Goal: Task Accomplishment & Management: Use online tool/utility

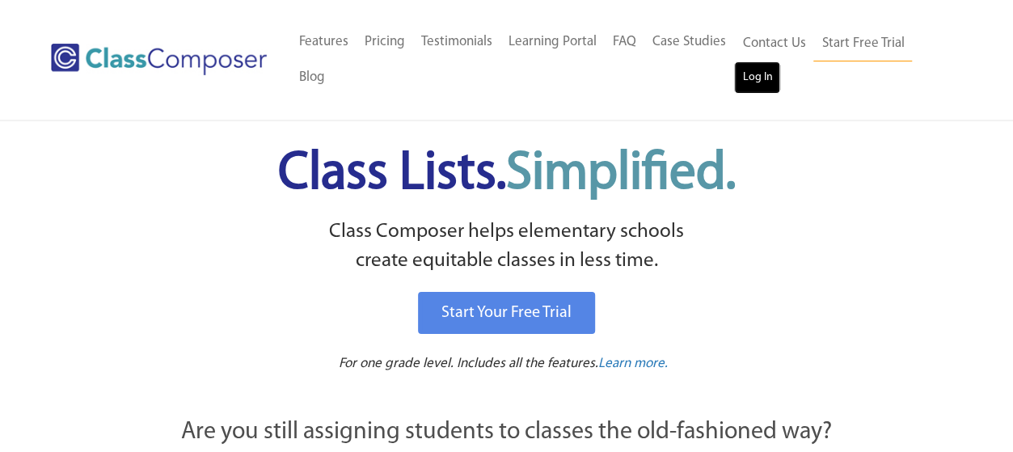
click at [771, 76] on link "Log In" at bounding box center [757, 77] width 46 height 32
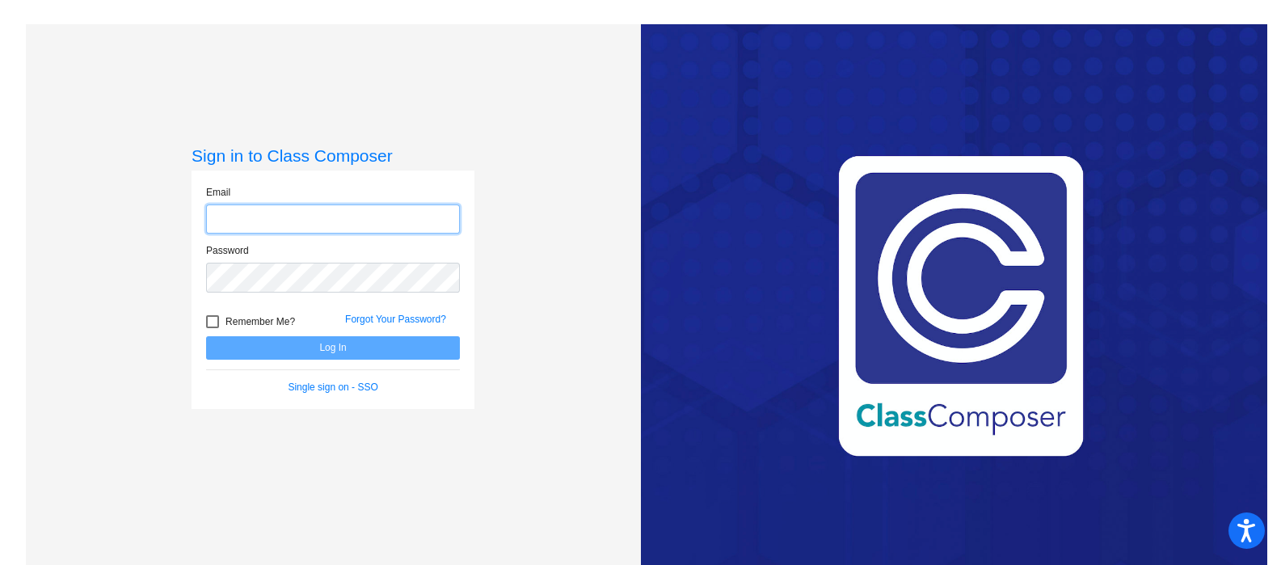
type input "[PERSON_NAME][EMAIL_ADDRESS][DOMAIN_NAME]"
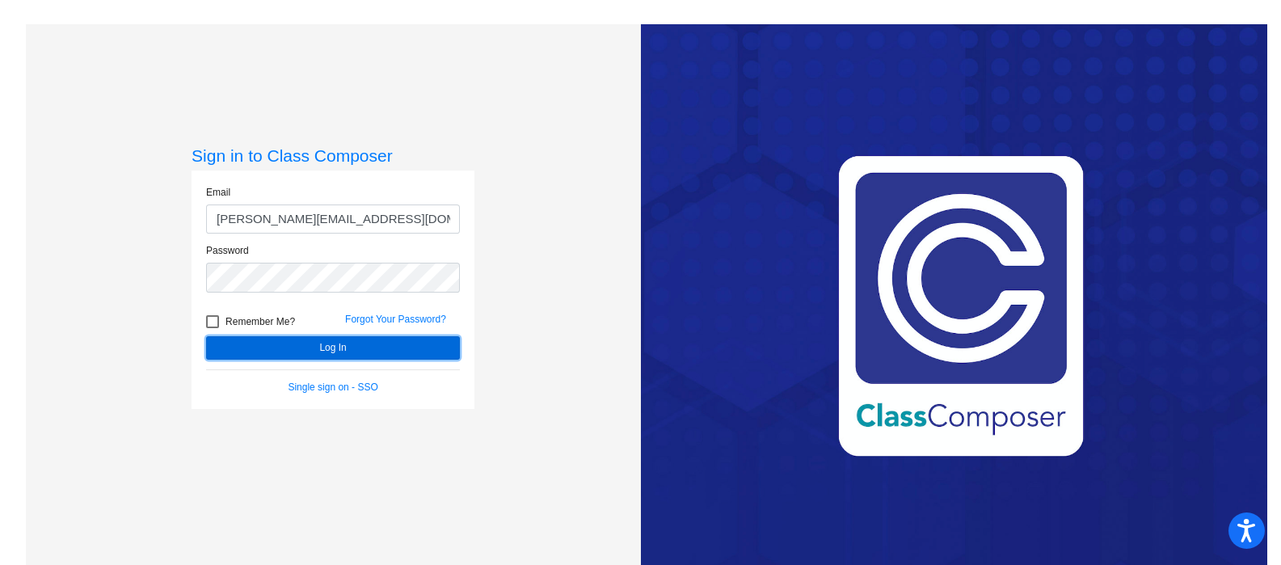
click at [288, 341] on button "Log In" at bounding box center [333, 347] width 254 height 23
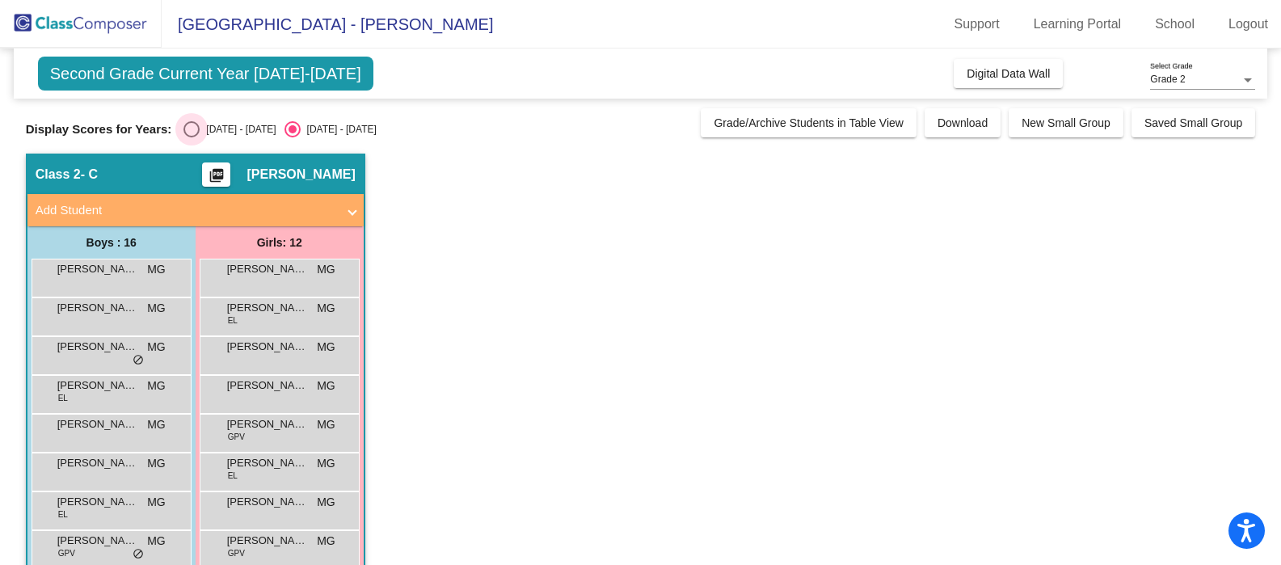
click at [193, 123] on div "Select an option" at bounding box center [191, 129] width 16 height 16
click at [192, 137] on input "2024 - 2025" at bounding box center [191, 137] width 1 height 1
radio input "true"
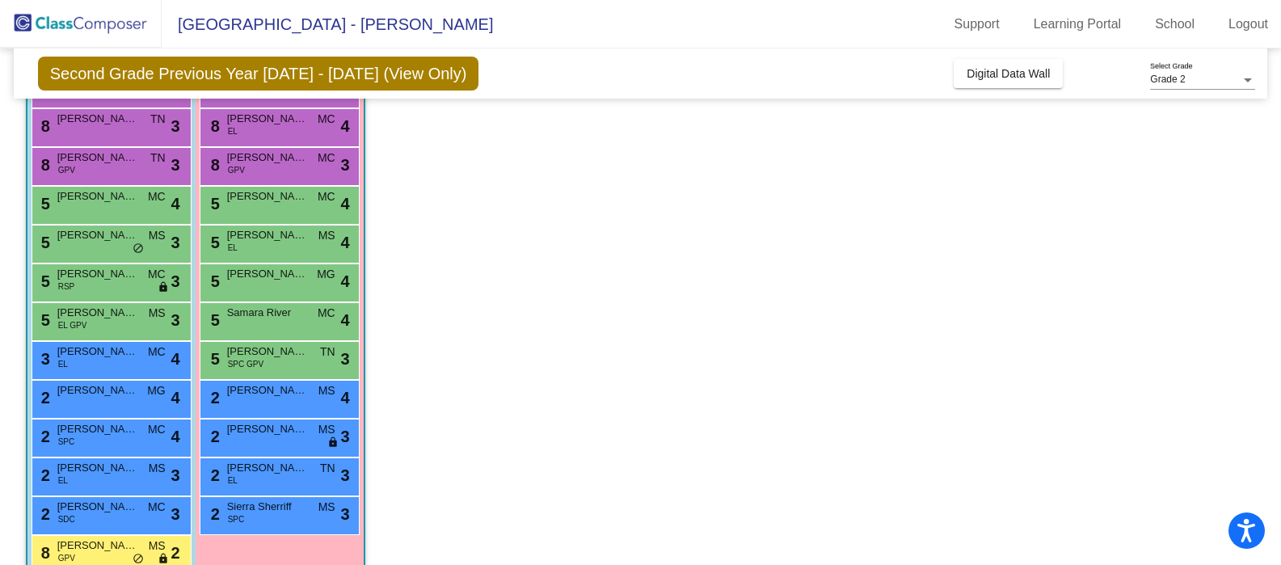
scroll to position [197, 0]
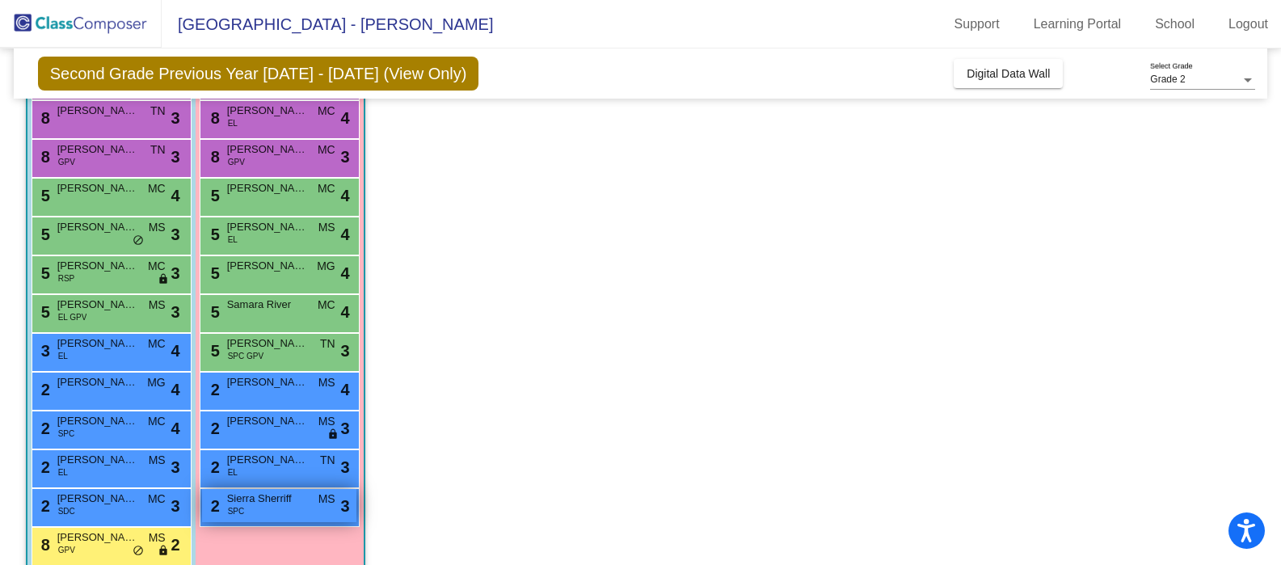
click at [263, 507] on div "2 Sierra Sherriff SPC MS lock do_not_disturb_alt 3" at bounding box center [279, 505] width 154 height 33
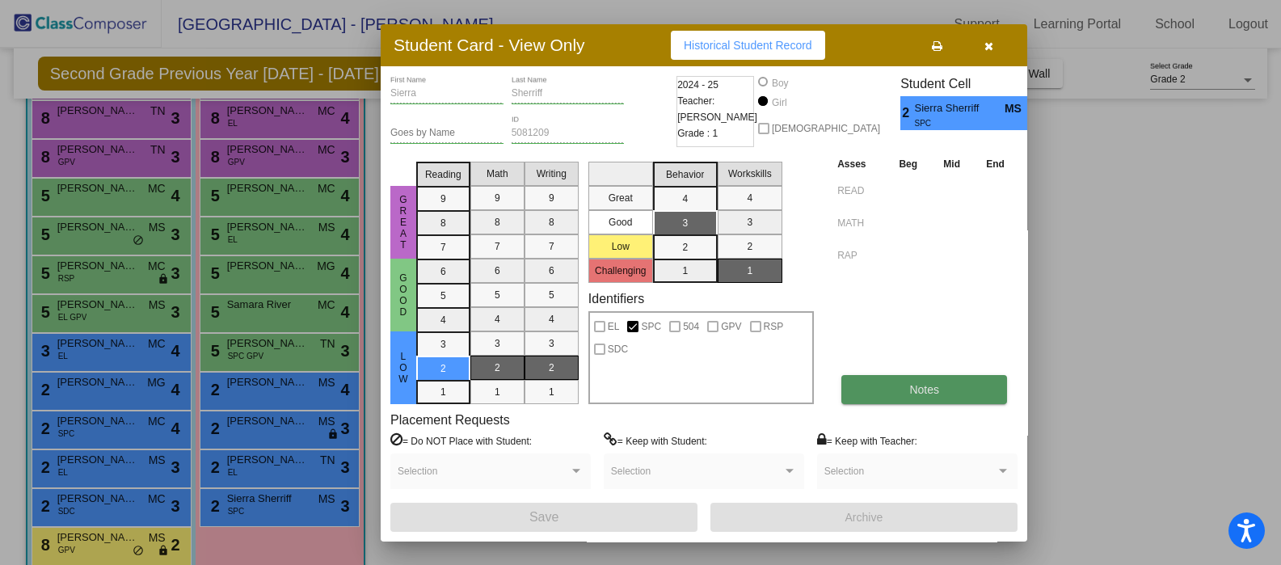
click at [948, 389] on button "Notes" at bounding box center [924, 389] width 166 height 29
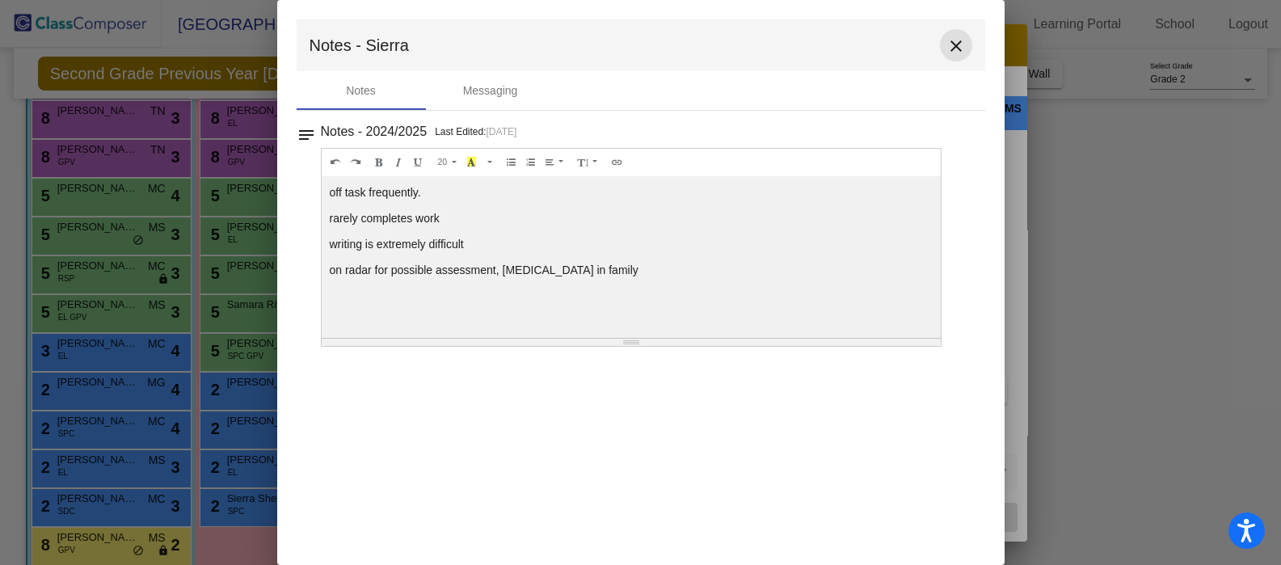
click at [954, 42] on mat-icon "close" at bounding box center [955, 45] width 19 height 19
